Goal: Task Accomplishment & Management: Complete application form

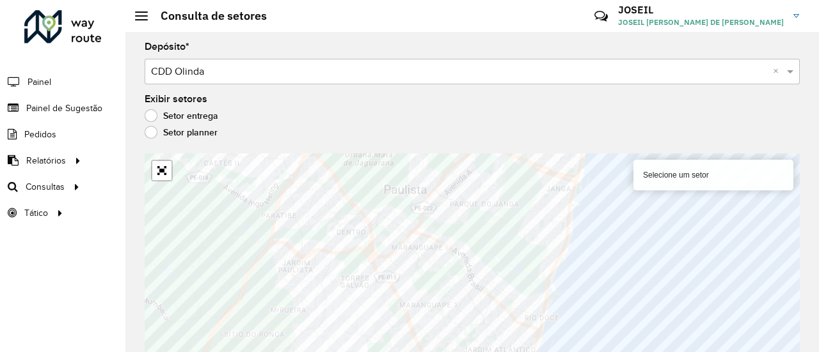
scroll to position [12, 0]
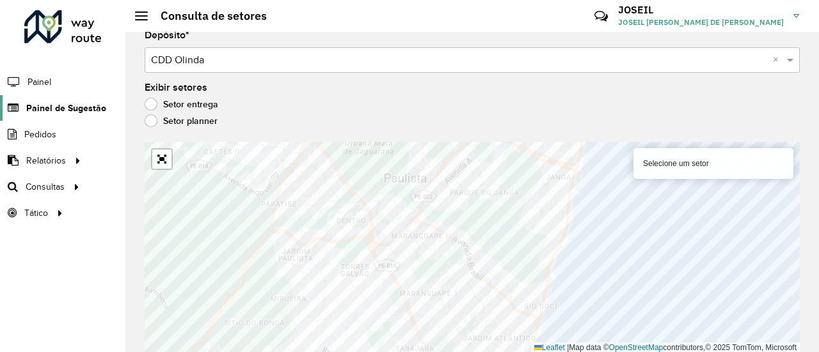
drag, startPoint x: 0, startPoint y: 0, endPoint x: 68, endPoint y: 102, distance: 122.2
click at [68, 102] on span "Painel de Sugestão" at bounding box center [66, 108] width 80 height 13
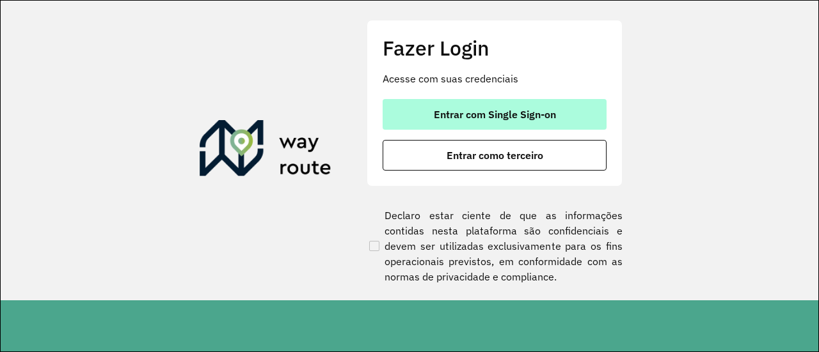
click at [426, 100] on button "Entrar com Single Sign-on" at bounding box center [494, 114] width 224 height 31
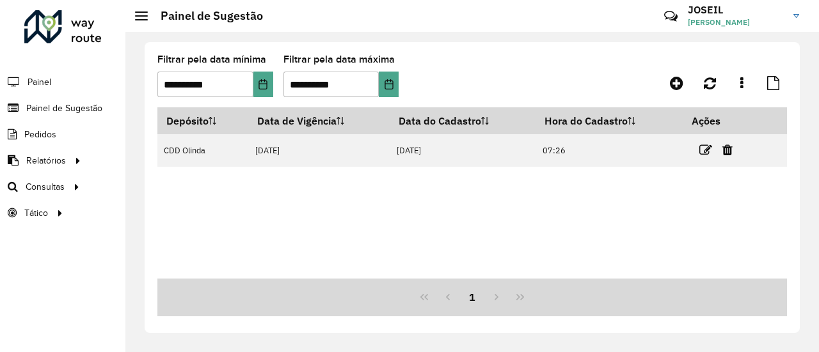
drag, startPoint x: 706, startPoint y: 154, endPoint x: 697, endPoint y: 153, distance: 9.0
click at [706, 154] on icon at bounding box center [705, 150] width 13 height 13
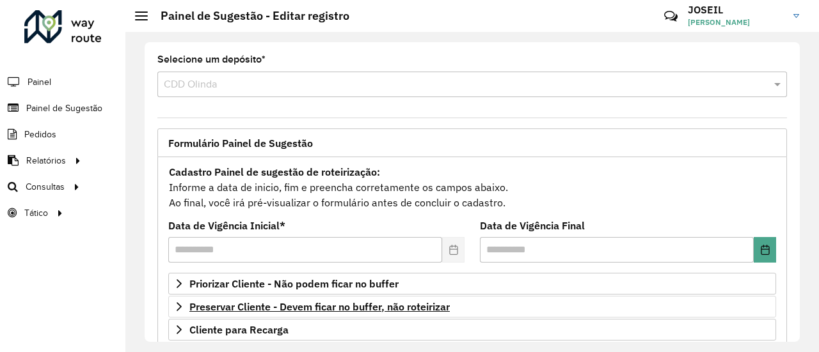
scroll to position [64, 0]
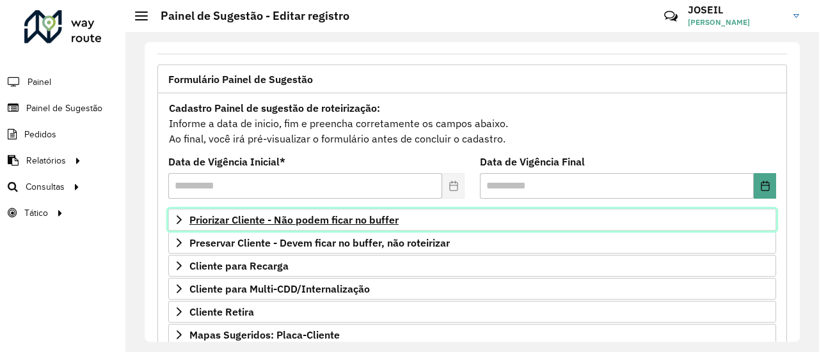
click at [240, 221] on span "Priorizar Cliente - Não podem ficar no buffer" at bounding box center [293, 220] width 209 height 10
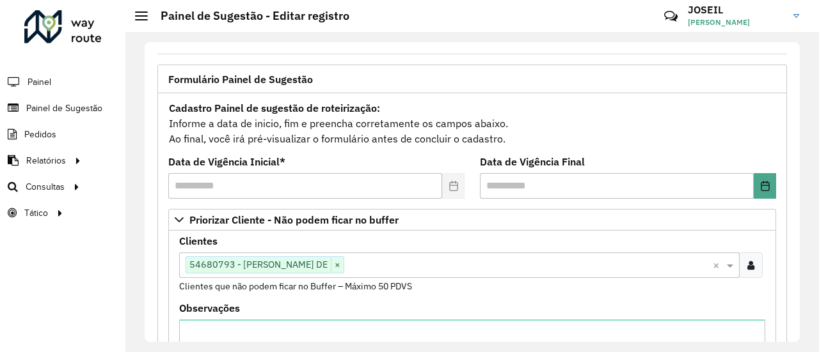
click at [370, 262] on input "text" at bounding box center [528, 265] width 368 height 15
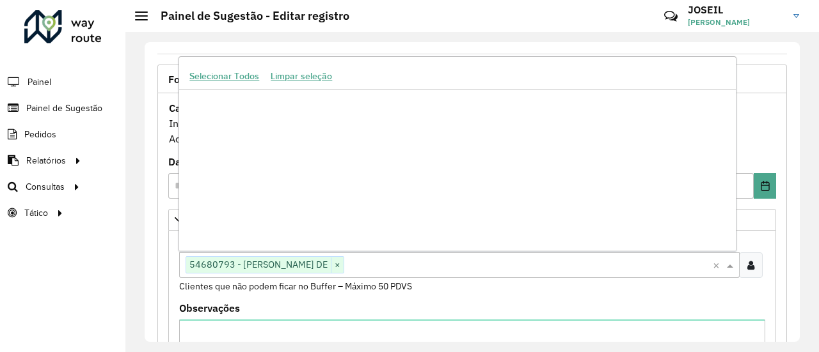
paste input "*****"
type input "*****"
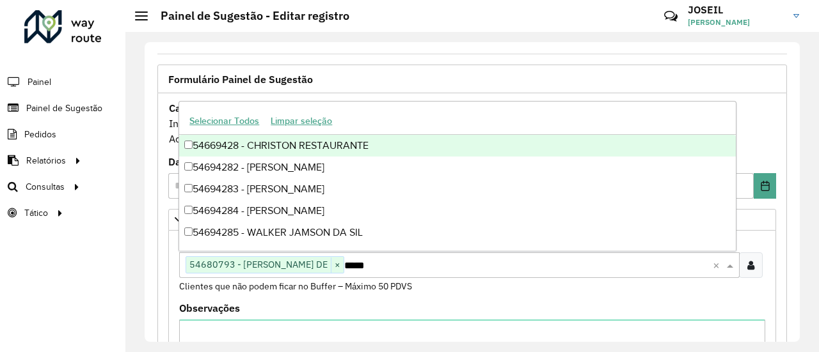
scroll to position [0, 0]
click at [211, 141] on div "54669428 - CHRISTON RESTAURANTE" at bounding box center [457, 146] width 556 height 22
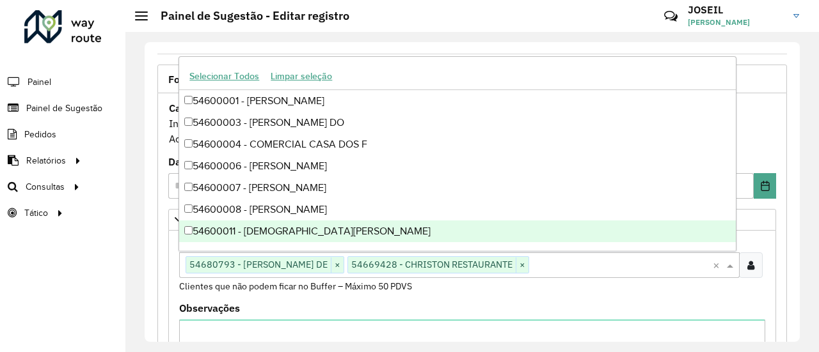
click at [563, 269] on input "text" at bounding box center [621, 265] width 184 height 15
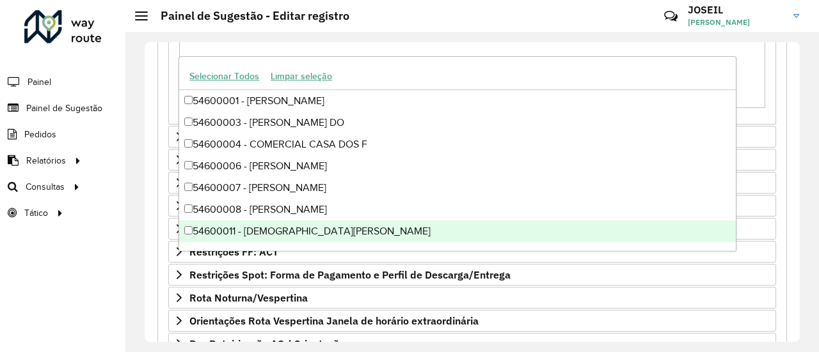
scroll to position [491, 0]
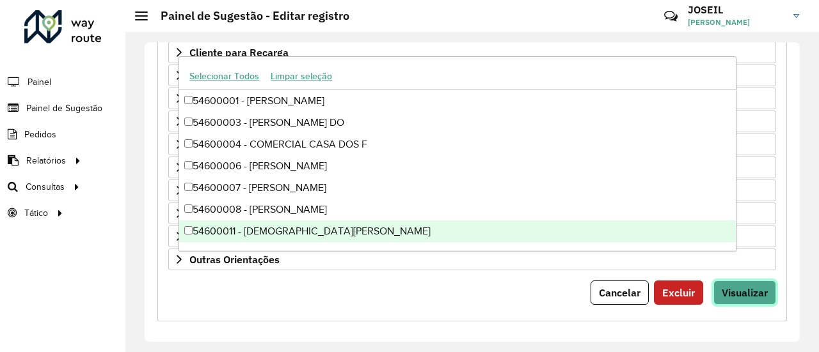
click at [743, 286] on span "Visualizar" at bounding box center [744, 292] width 46 height 13
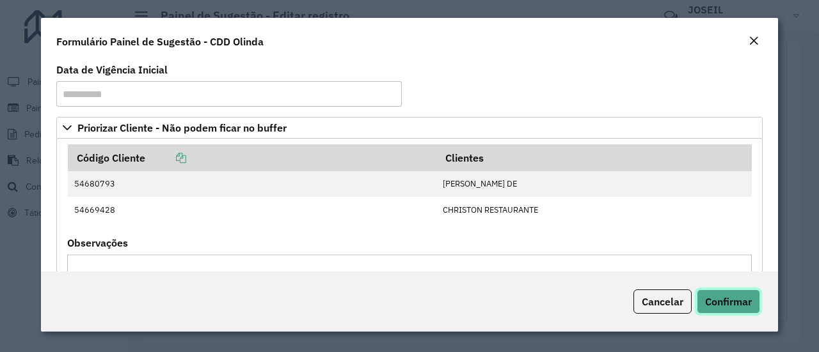
click at [732, 304] on span "Confirmar" at bounding box center [728, 301] width 47 height 13
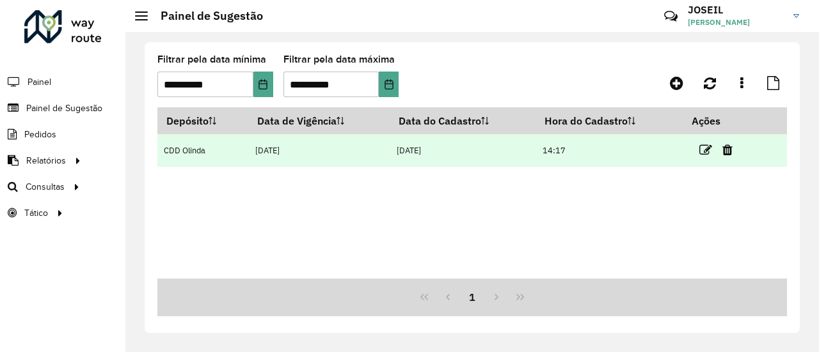
click at [700, 153] on td at bounding box center [720, 150] width 77 height 32
click at [700, 152] on icon at bounding box center [705, 150] width 13 height 13
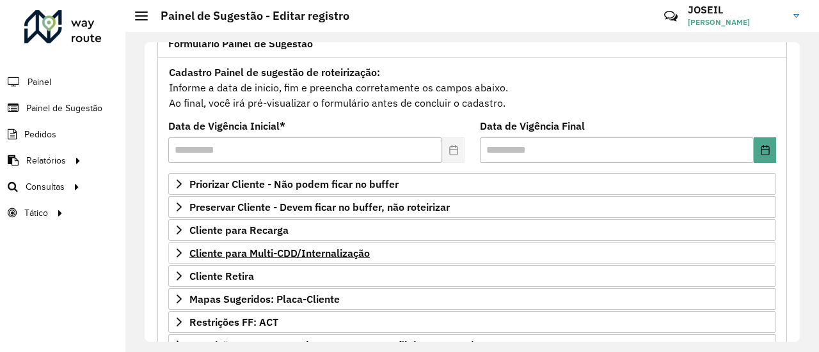
scroll to position [128, 0]
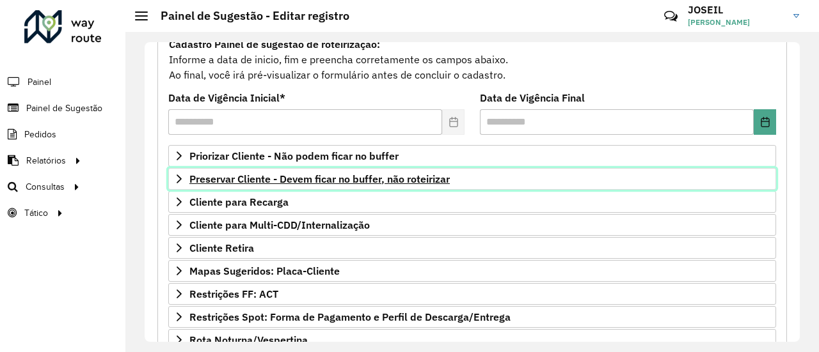
click at [240, 180] on span "Preservar Cliente - Devem ficar no buffer, não roteirizar" at bounding box center [319, 179] width 260 height 10
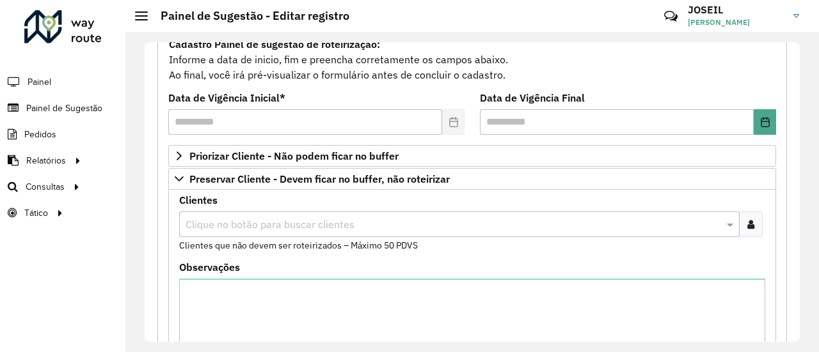
click at [232, 219] on input "text" at bounding box center [452, 224] width 541 height 15
paste input "****"
type input "****"
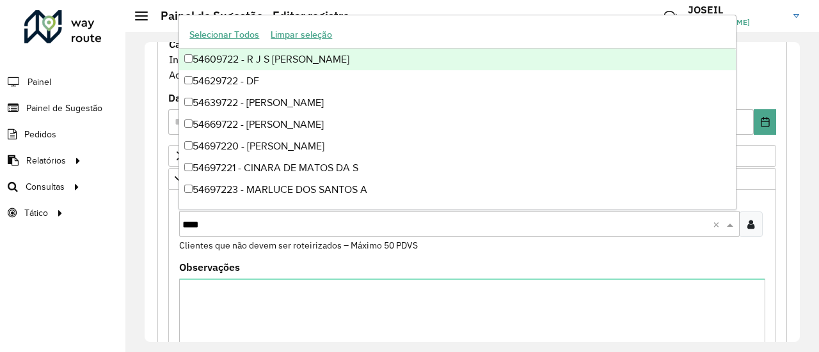
click at [201, 56] on div "54609722 - R J S [PERSON_NAME]" at bounding box center [457, 60] width 556 height 22
